Goal: Navigation & Orientation: Go to known website

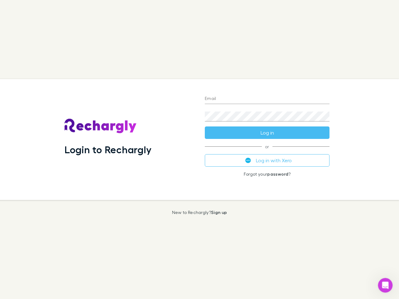
click at [200, 150] on div "Login to Rechargly" at bounding box center [130, 139] width 140 height 121
click at [267, 99] on input "Email" at bounding box center [267, 99] width 125 height 10
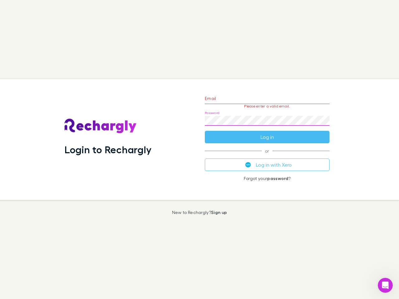
click at [267, 133] on form "Email Please enter a valid email. Password Log in" at bounding box center [267, 116] width 125 height 54
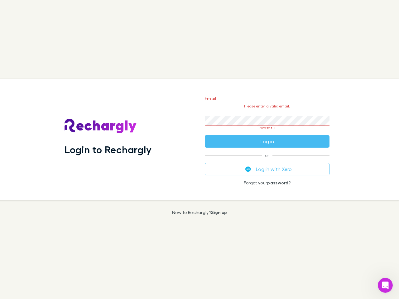
click at [267, 161] on div "Email Please enter a valid email. Password Please fill Log in or Log in with Xe…" at bounding box center [267, 139] width 135 height 121
